Goal: Task Accomplishment & Management: Manage account settings

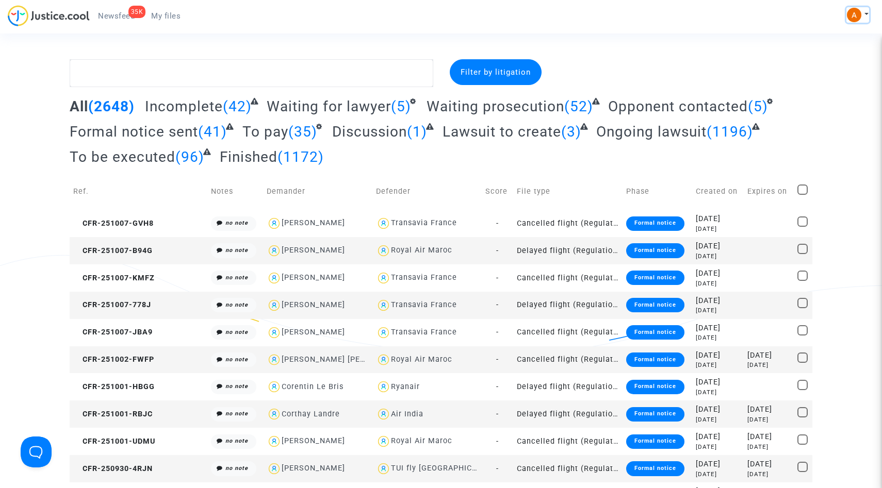
click at [852, 14] on img at bounding box center [854, 15] width 14 height 14
click at [820, 56] on link "Settings" at bounding box center [827, 53] width 81 height 17
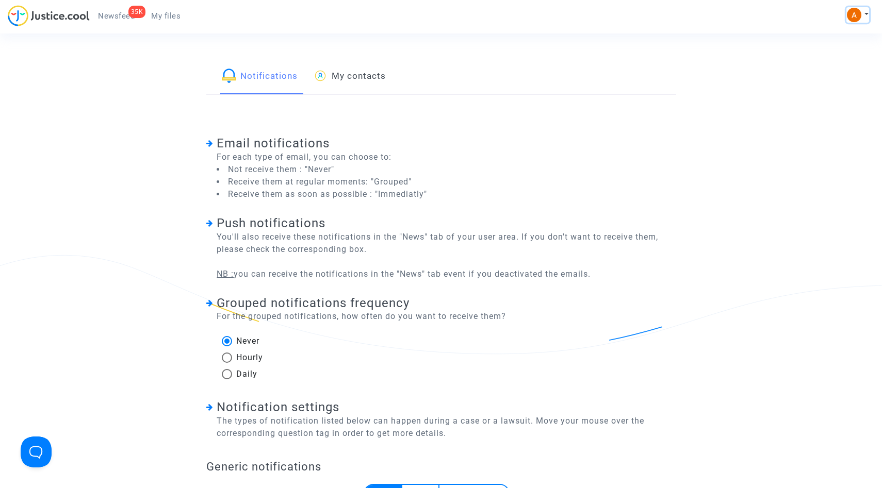
click at [857, 13] on img at bounding box center [854, 15] width 14 height 14
click at [824, 35] on link "My profile" at bounding box center [827, 36] width 81 height 17
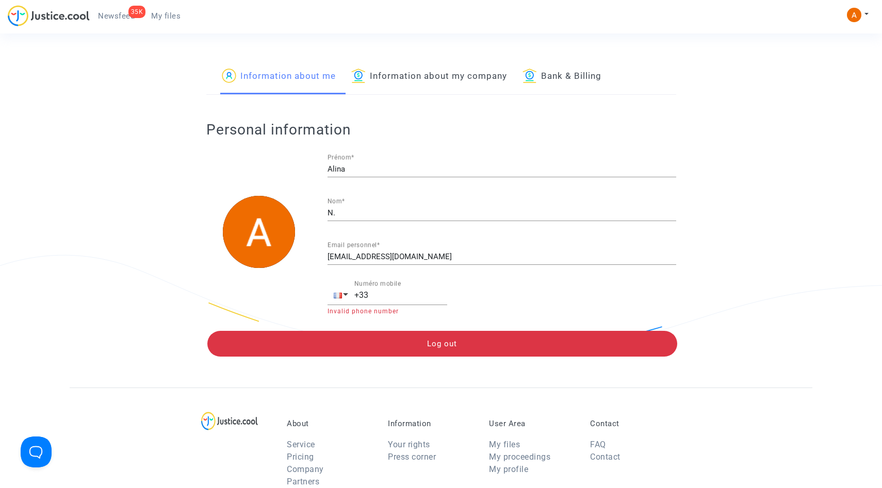
click at [415, 73] on link "Information about my company" at bounding box center [429, 76] width 156 height 35
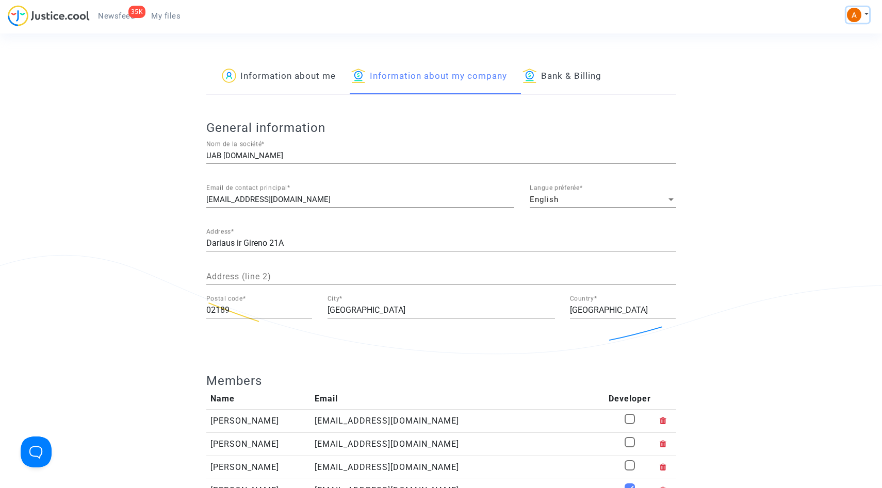
click at [860, 17] on img at bounding box center [854, 15] width 14 height 14
click at [675, 98] on div "General information UAB [DOMAIN_NAME] Nom de la société * [EMAIL_ADDRESS][DOMAI…" at bounding box center [441, 221] width 470 height 253
click at [266, 74] on link "Information about me" at bounding box center [279, 76] width 114 height 35
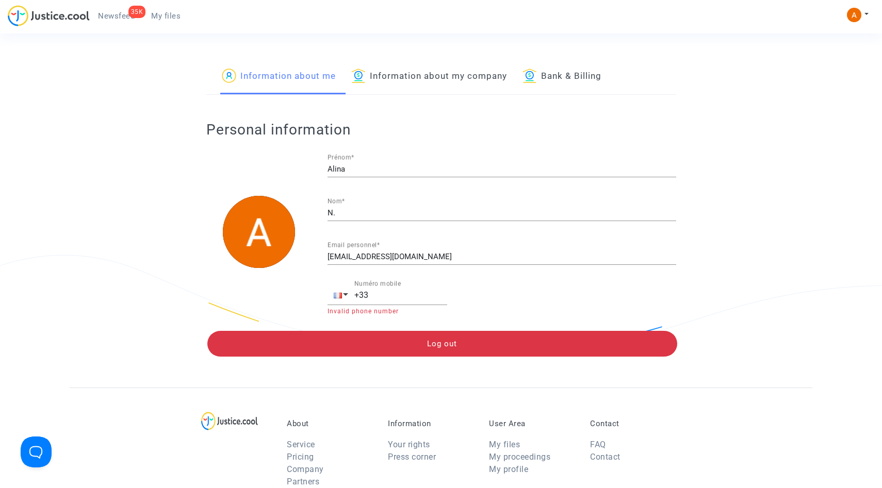
click at [442, 76] on link "Information about my company" at bounding box center [429, 76] width 156 height 35
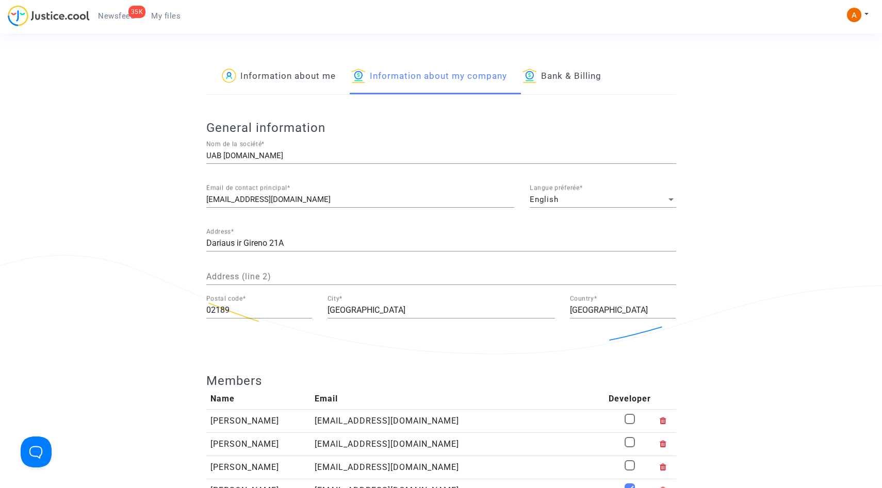
click at [169, 19] on span "My files" at bounding box center [165, 15] width 29 height 9
